Goal: Task Accomplishment & Management: Use online tool/utility

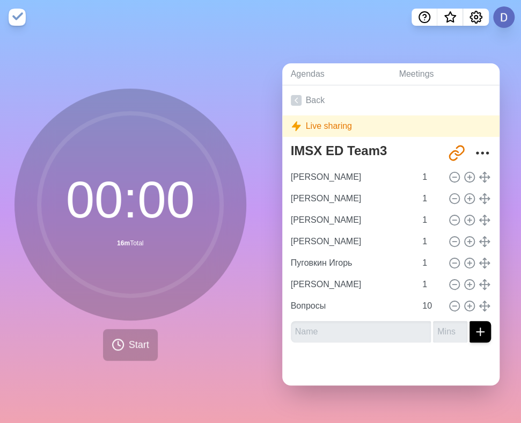
click at [15, 16] on img at bounding box center [17, 17] width 17 height 17
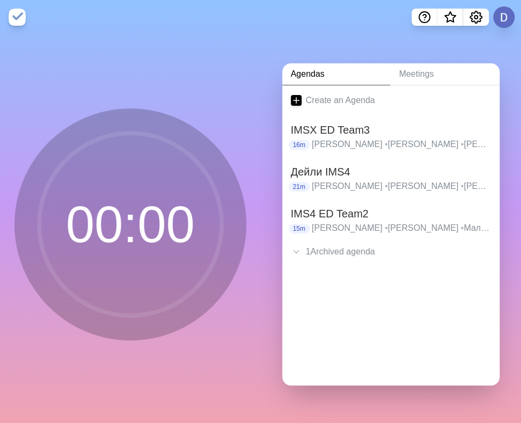
click at [17, 18] on img at bounding box center [17, 17] width 17 height 17
click at [339, 127] on h2 "IMSX ED Team3" at bounding box center [391, 130] width 201 height 16
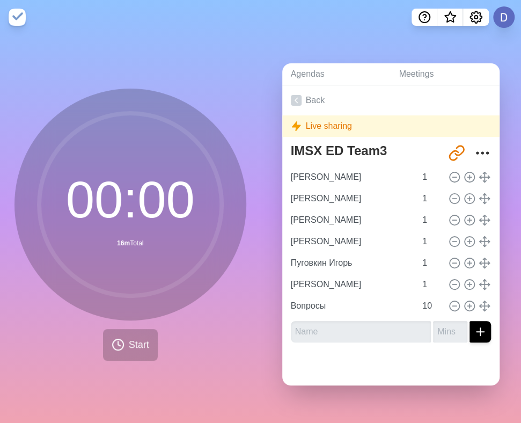
click at [38, 366] on div "00 : 00 16m Total Start" at bounding box center [130, 228] width 261 height 389
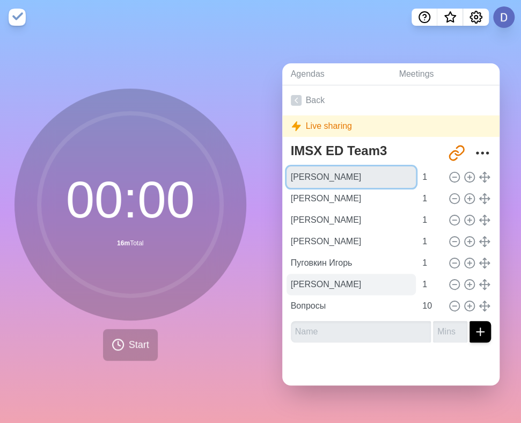
drag, startPoint x: 291, startPoint y: 170, endPoint x: 368, endPoint y: 286, distance: 138.7
click at [368, 286] on div "Куреньков Алексей 1 Кривохижин Иван 1 Матюнина Юлия 1 Сигалов Давид 1 Пуговкин …" at bounding box center [391, 241] width 201 height 150
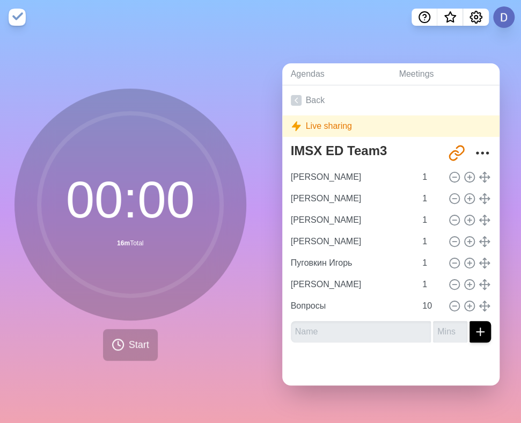
click at [453, 380] on div "Agendas Meetings Back Live sharing IMSX ED Team3 http://timeblocks.co/sZTK5ROpk…" at bounding box center [391, 228] width 261 height 389
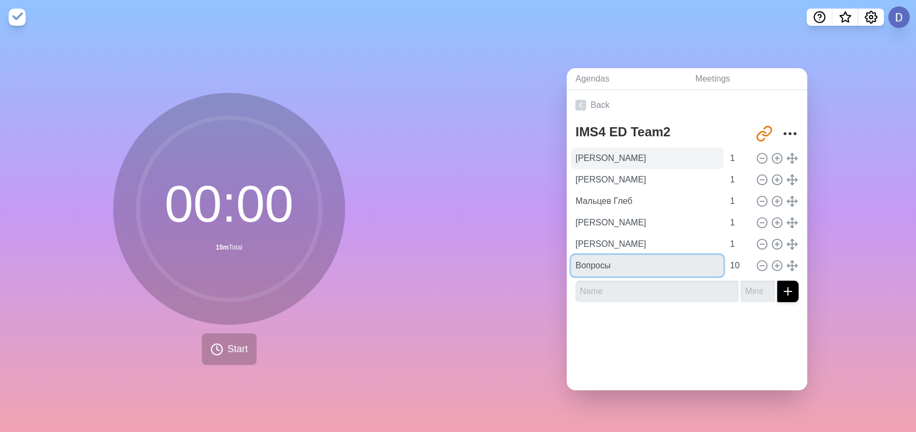
drag, startPoint x: 613, startPoint y: 260, endPoint x: 571, endPoint y: 147, distance: 121.4
click at [575, 148] on div "[PERSON_NAME] 1 [PERSON_NAME] 1 [PERSON_NAME] 1 [PERSON_NAME] 1 [PERSON_NAME] 1…" at bounding box center [686, 212] width 223 height 129
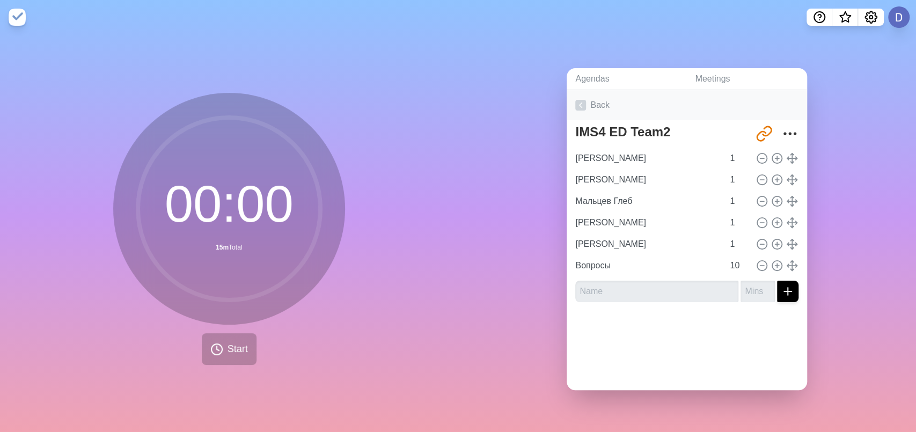
click at [671, 90] on link "Back" at bounding box center [687, 105] width 240 height 30
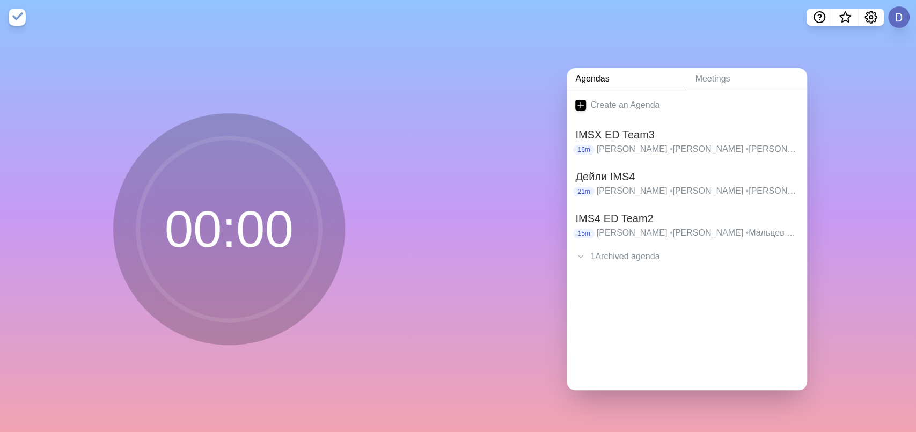
drag, startPoint x: 887, startPoint y: 115, endPoint x: 882, endPoint y: 120, distance: 6.8
click at [887, 116] on div "Agendas Meetings Create an Agenda IMSX ED Team3 16m [PERSON_NAME] • [PERSON_NAM…" at bounding box center [687, 233] width 458 height 398
click at [584, 229] on p "15m" at bounding box center [583, 234] width 21 height 10
